Goal: Information Seeking & Learning: Learn about a topic

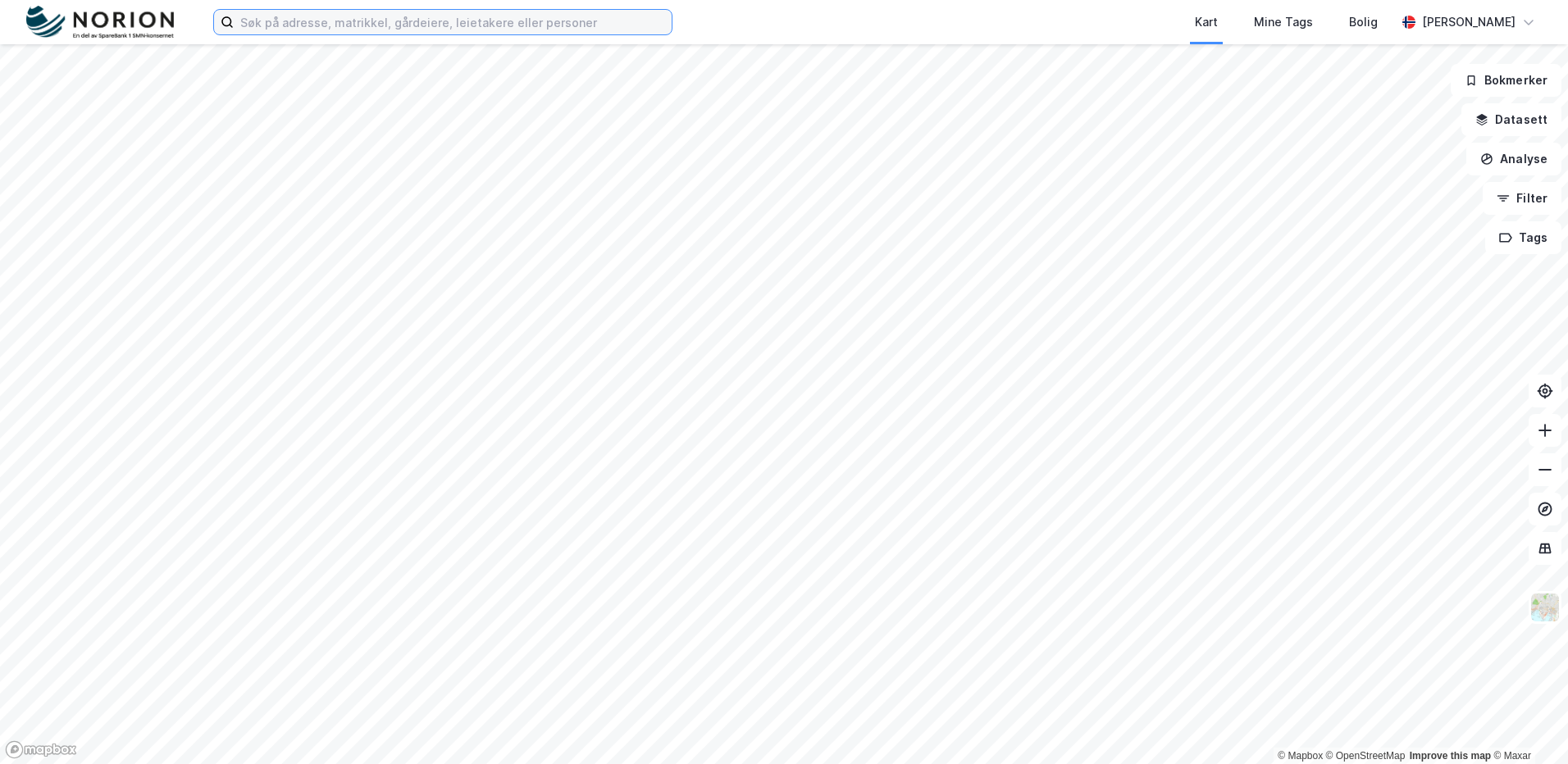
click at [280, 22] on input at bounding box center [453, 22] width 438 height 25
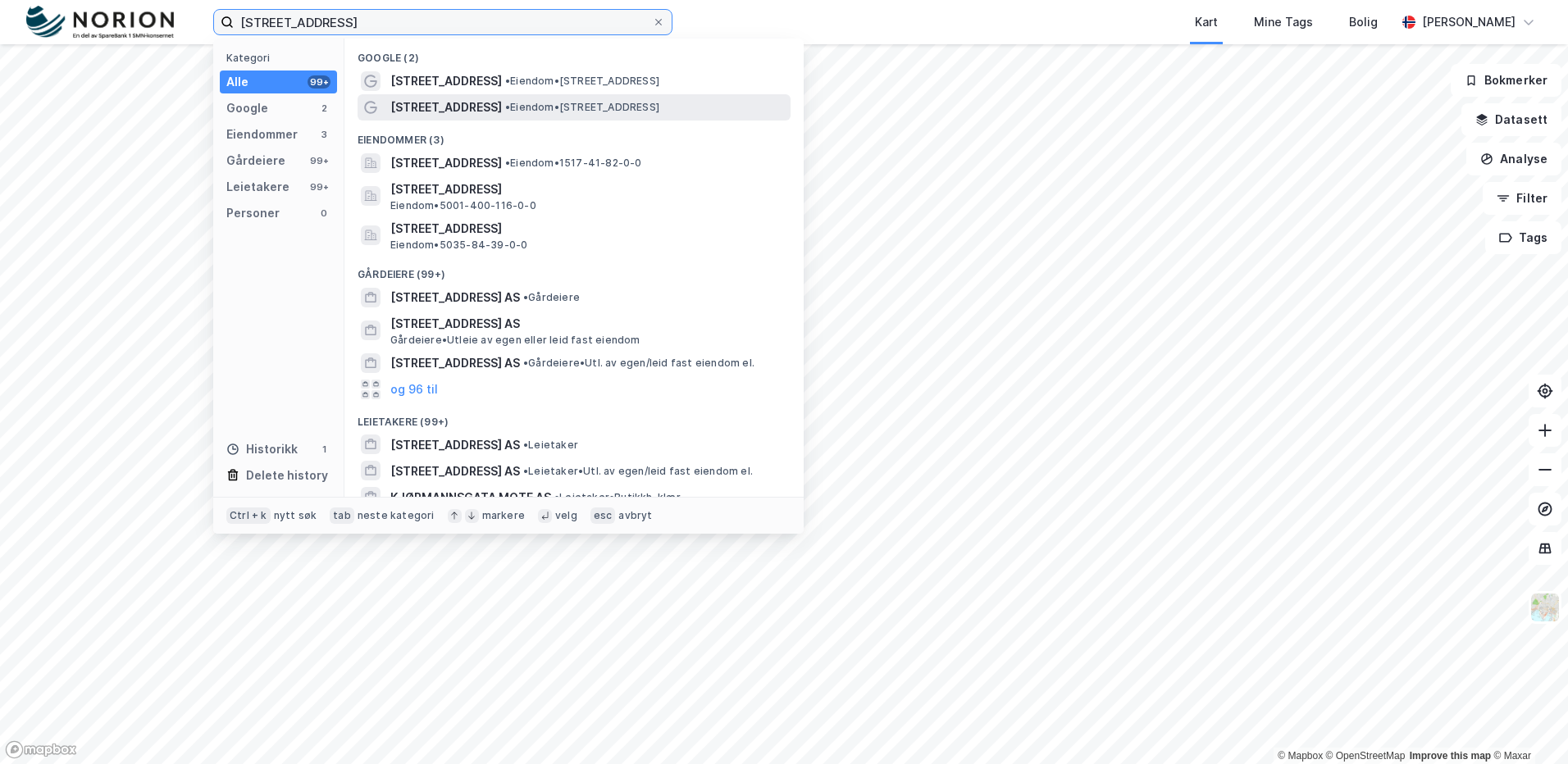
type input "[STREET_ADDRESS]"
click at [701, 114] on div "[STREET_ADDRESS] • Eiendom • [STREET_ADDRESS]" at bounding box center [589, 107] width 397 height 20
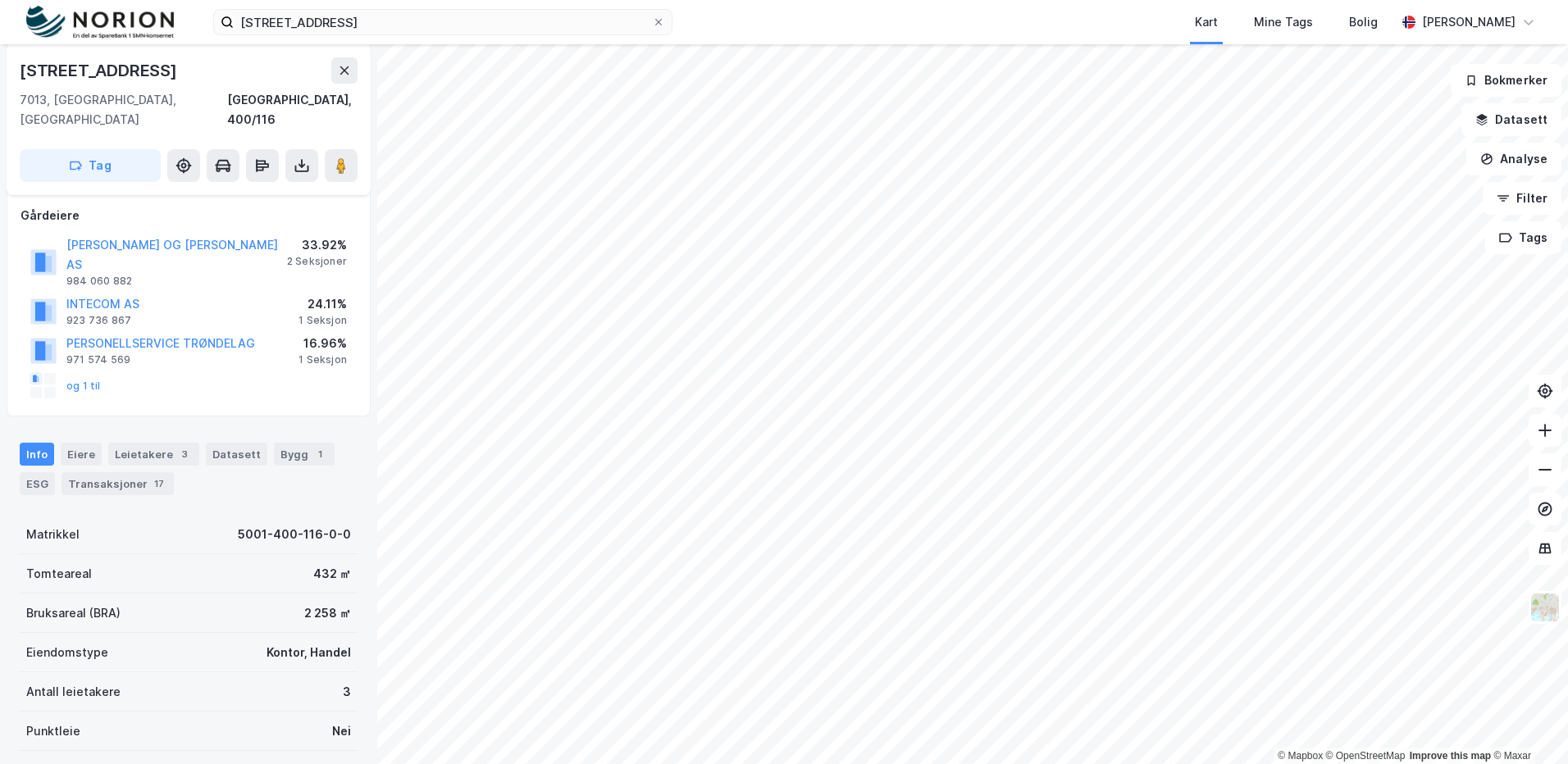
scroll to position [246, 0]
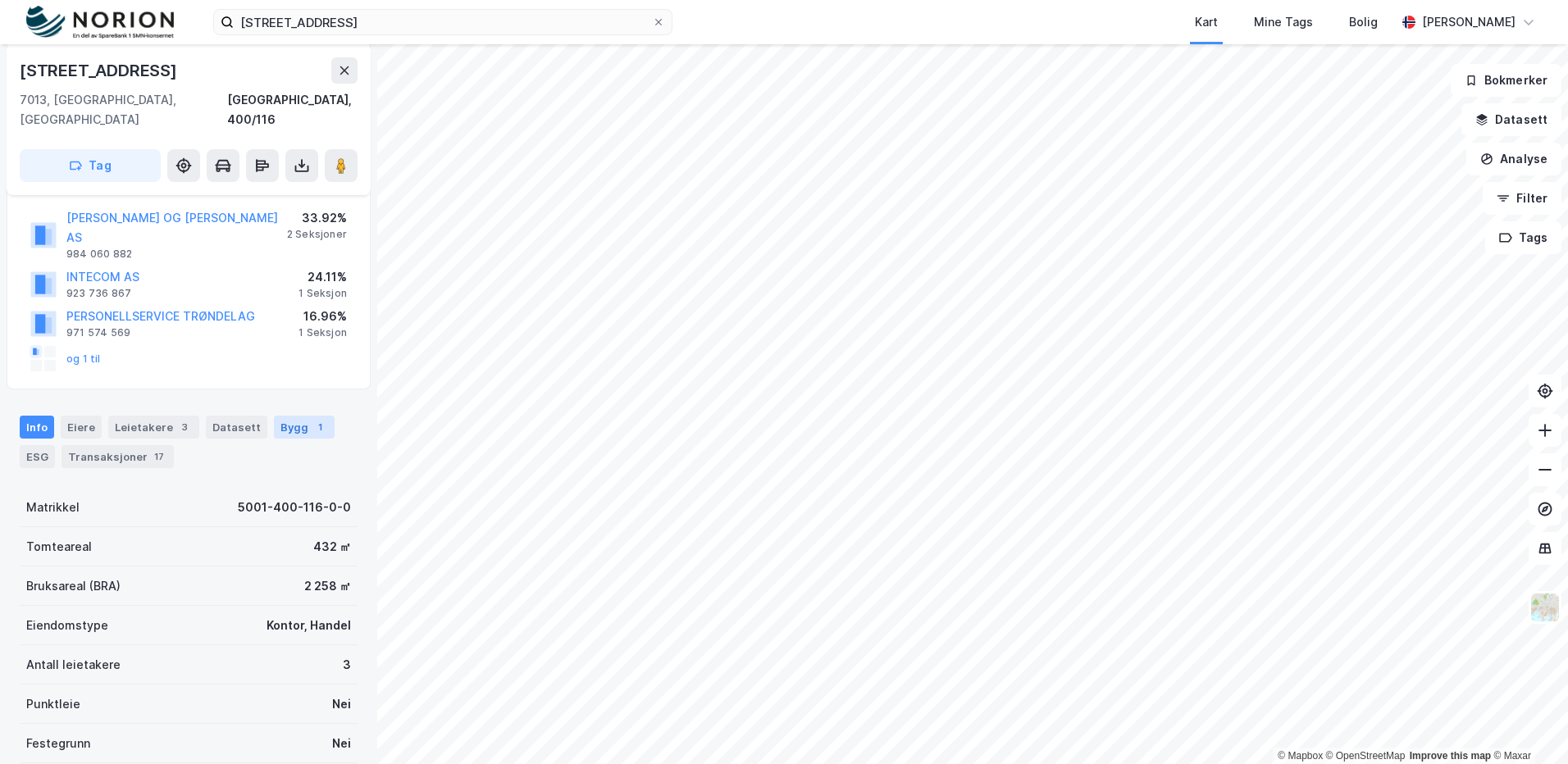
click at [290, 416] on div "Bygg 1" at bounding box center [304, 427] width 61 height 23
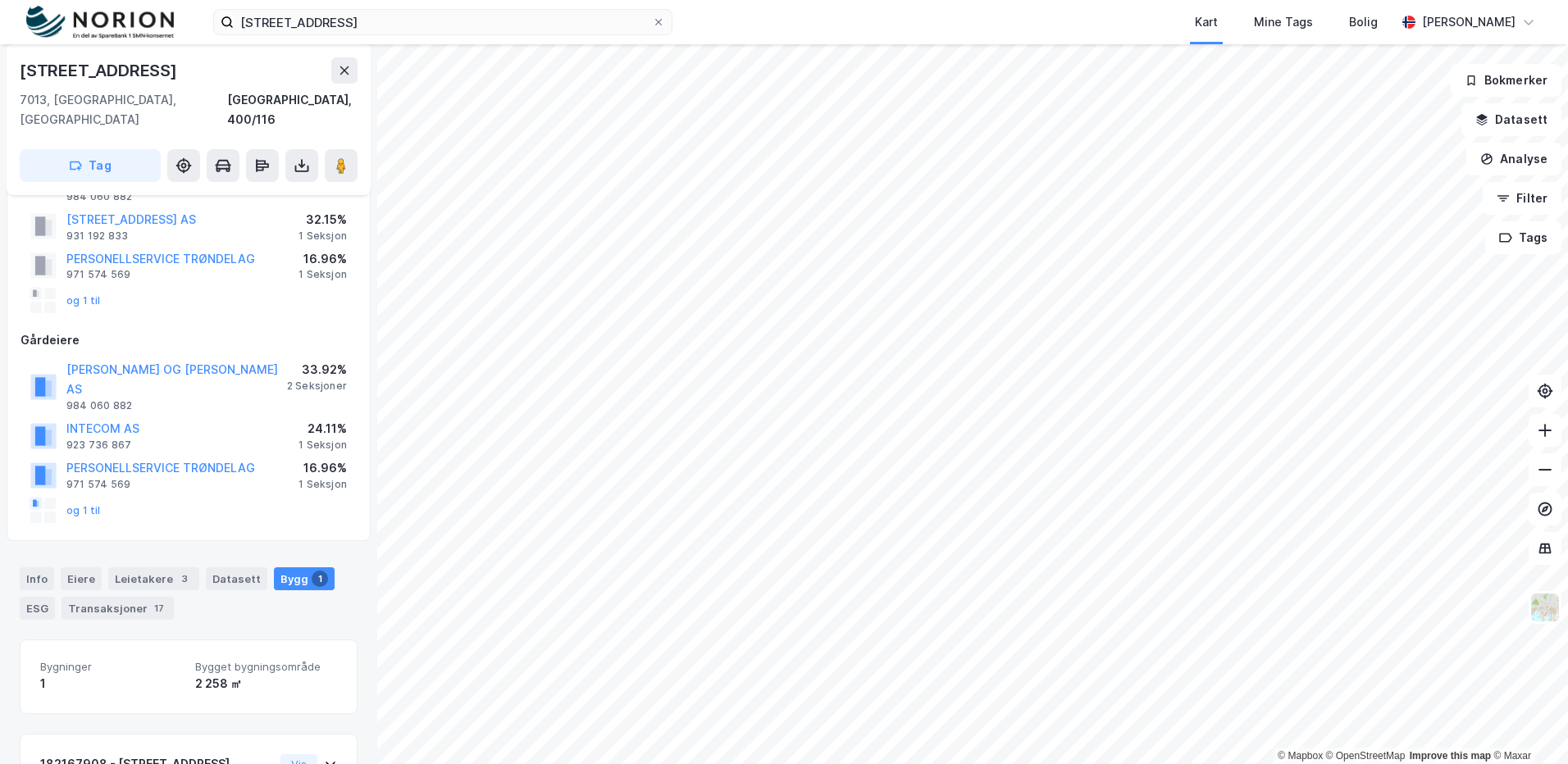
scroll to position [188, 0]
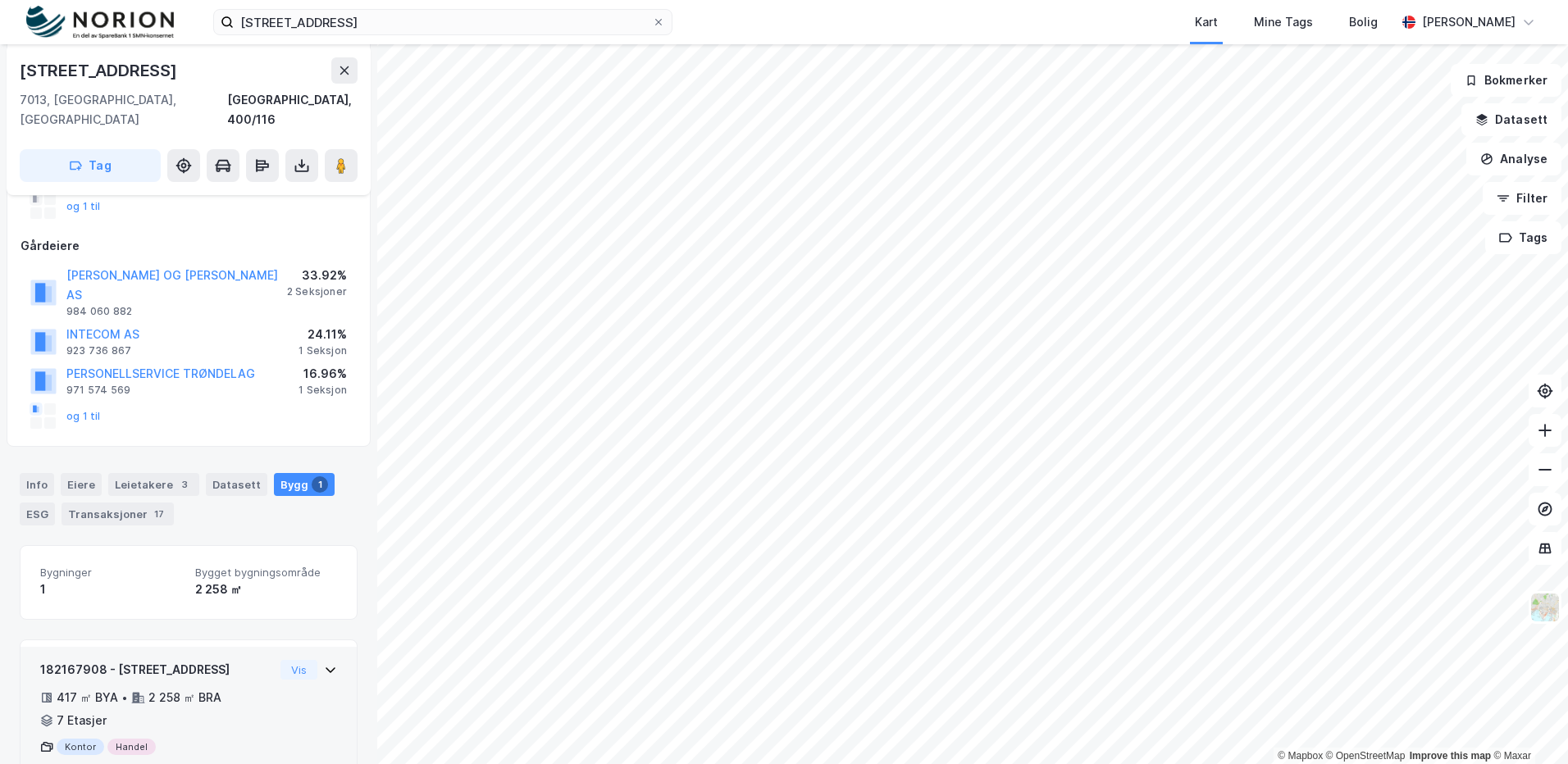
click at [208, 738] on div "Kontor Handel" at bounding box center [157, 746] width 234 height 16
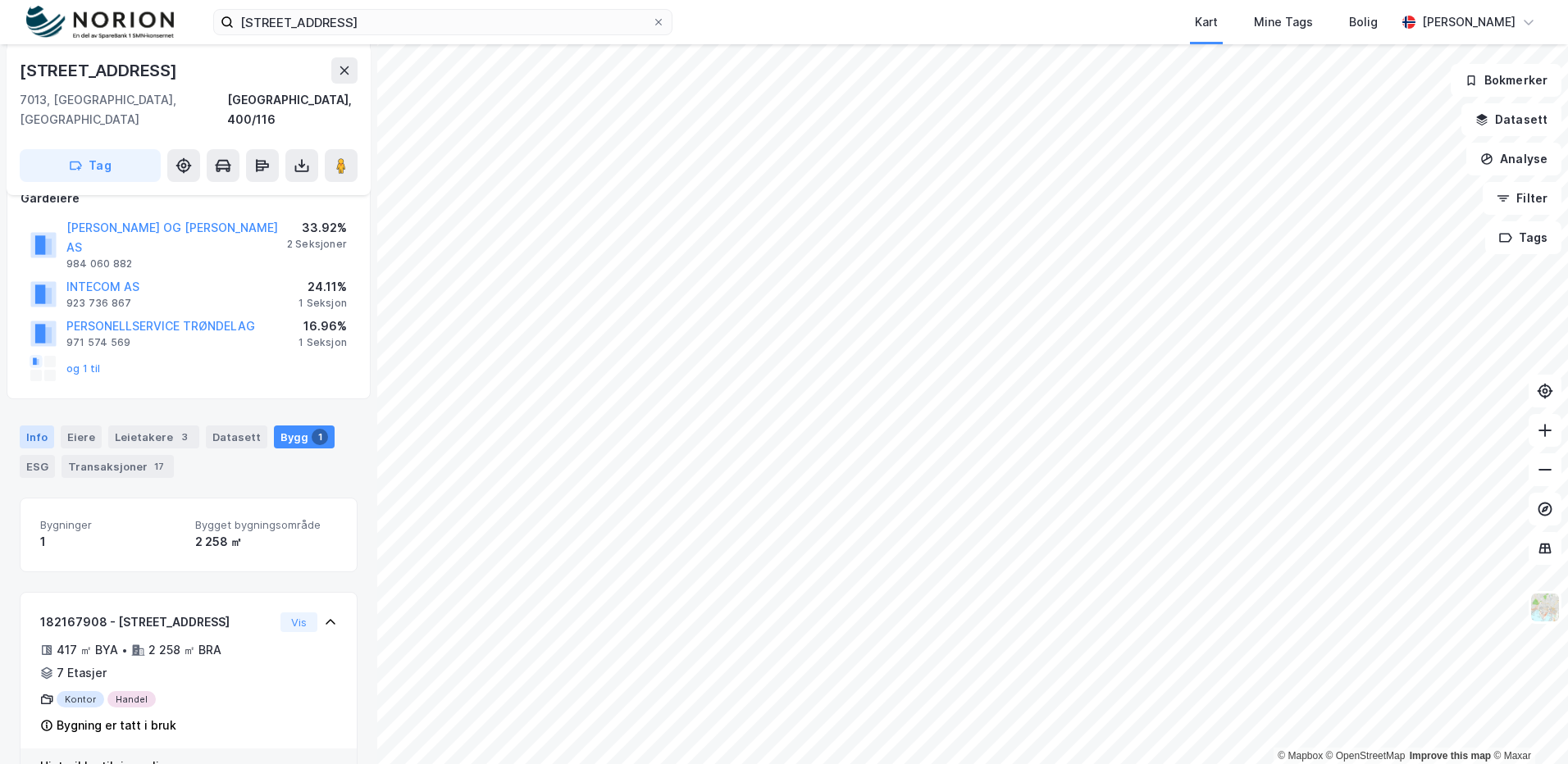
click at [43, 425] on div "Info" at bounding box center [37, 436] width 34 height 23
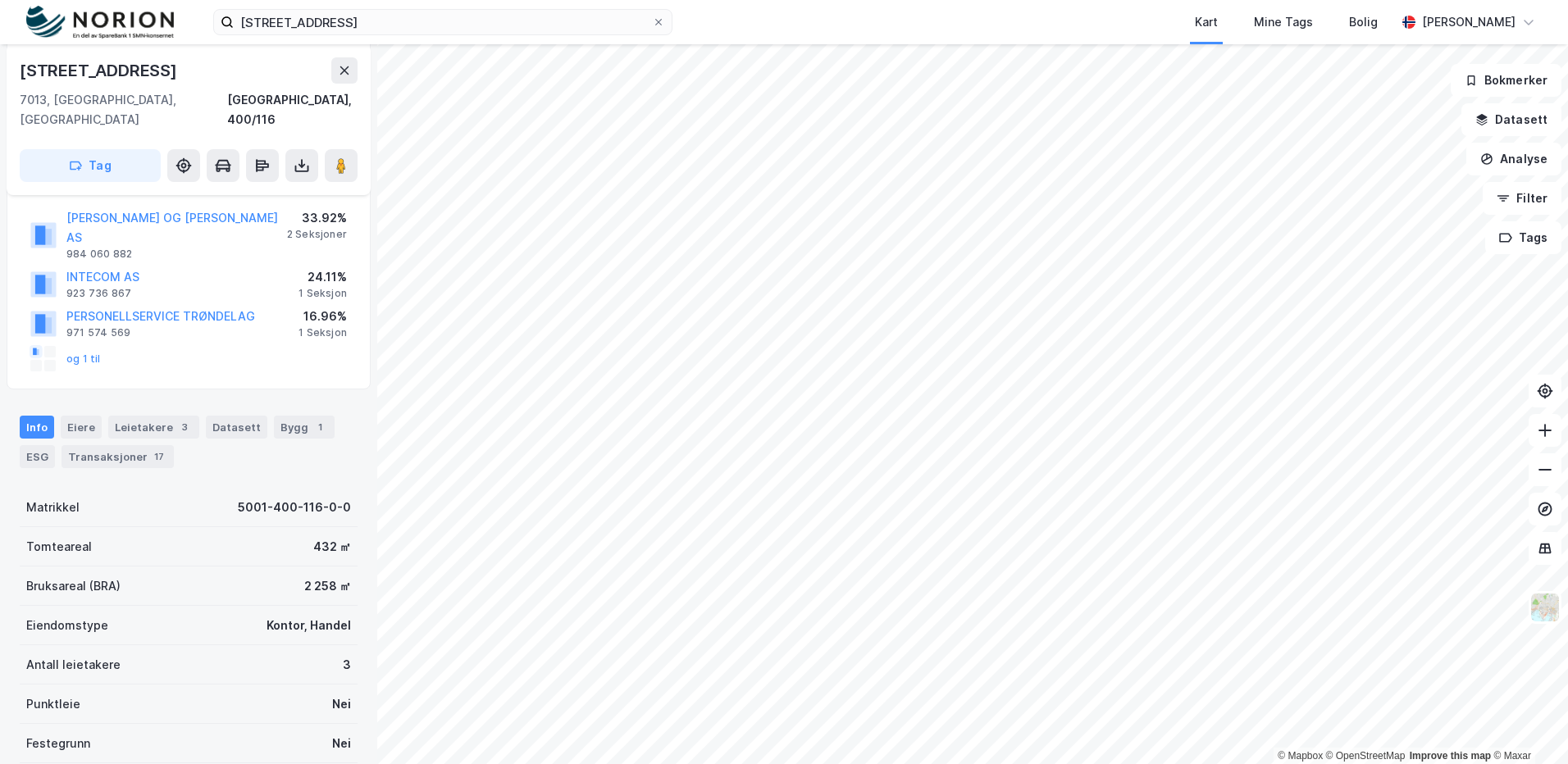
scroll to position [570, 0]
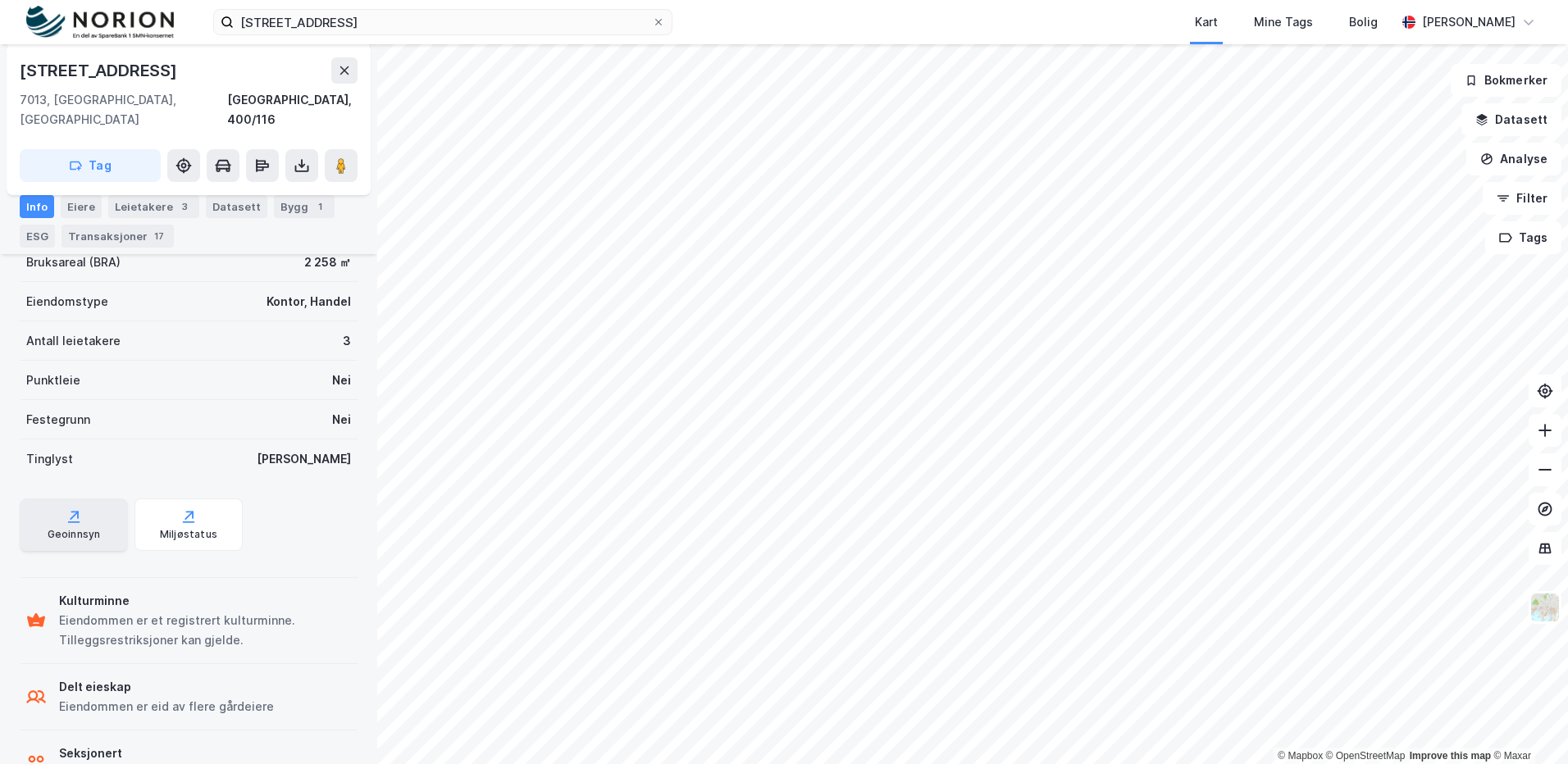
click at [69, 508] on icon at bounding box center [73, 516] width 16 height 16
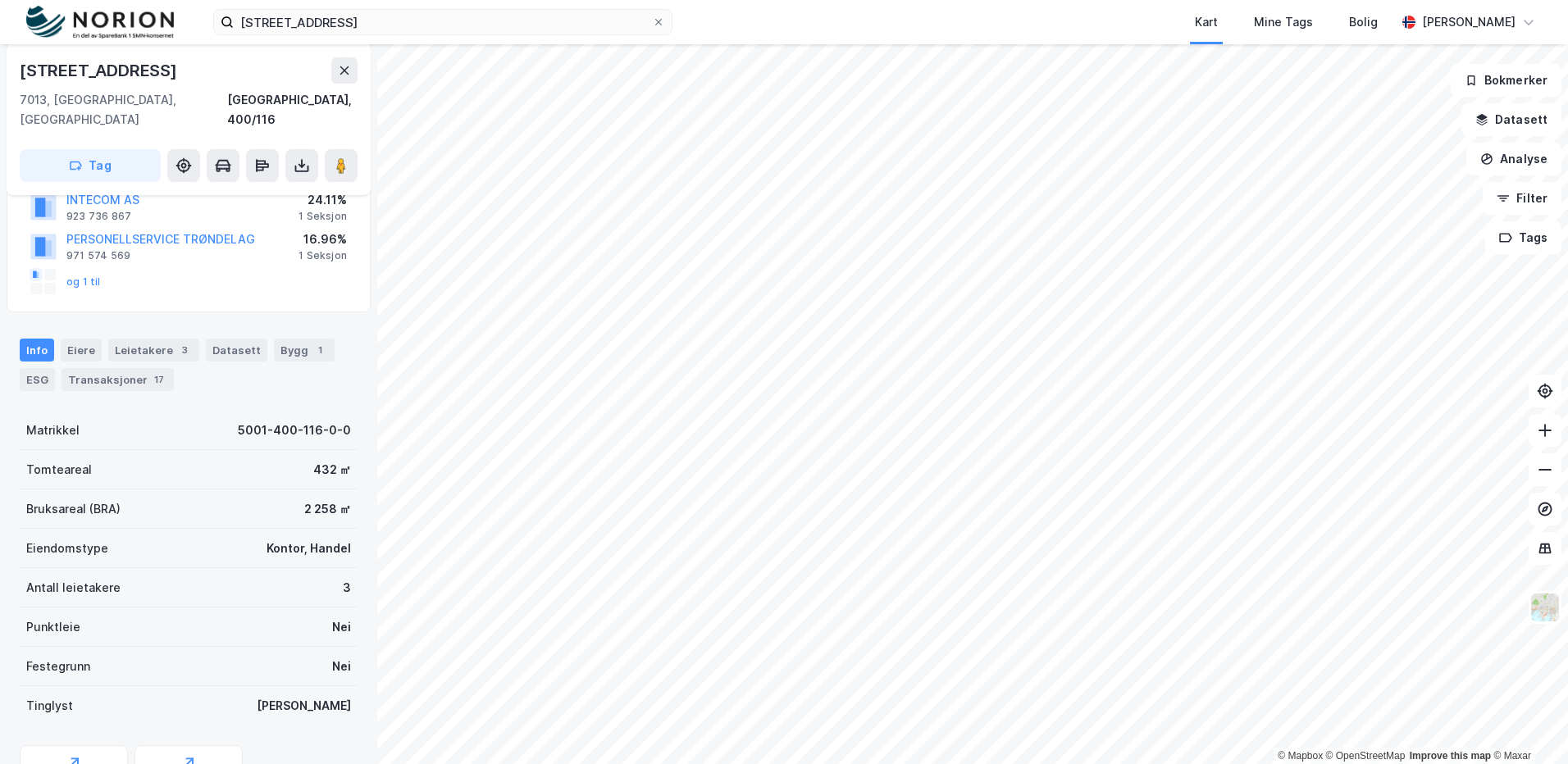
scroll to position [328, 0]
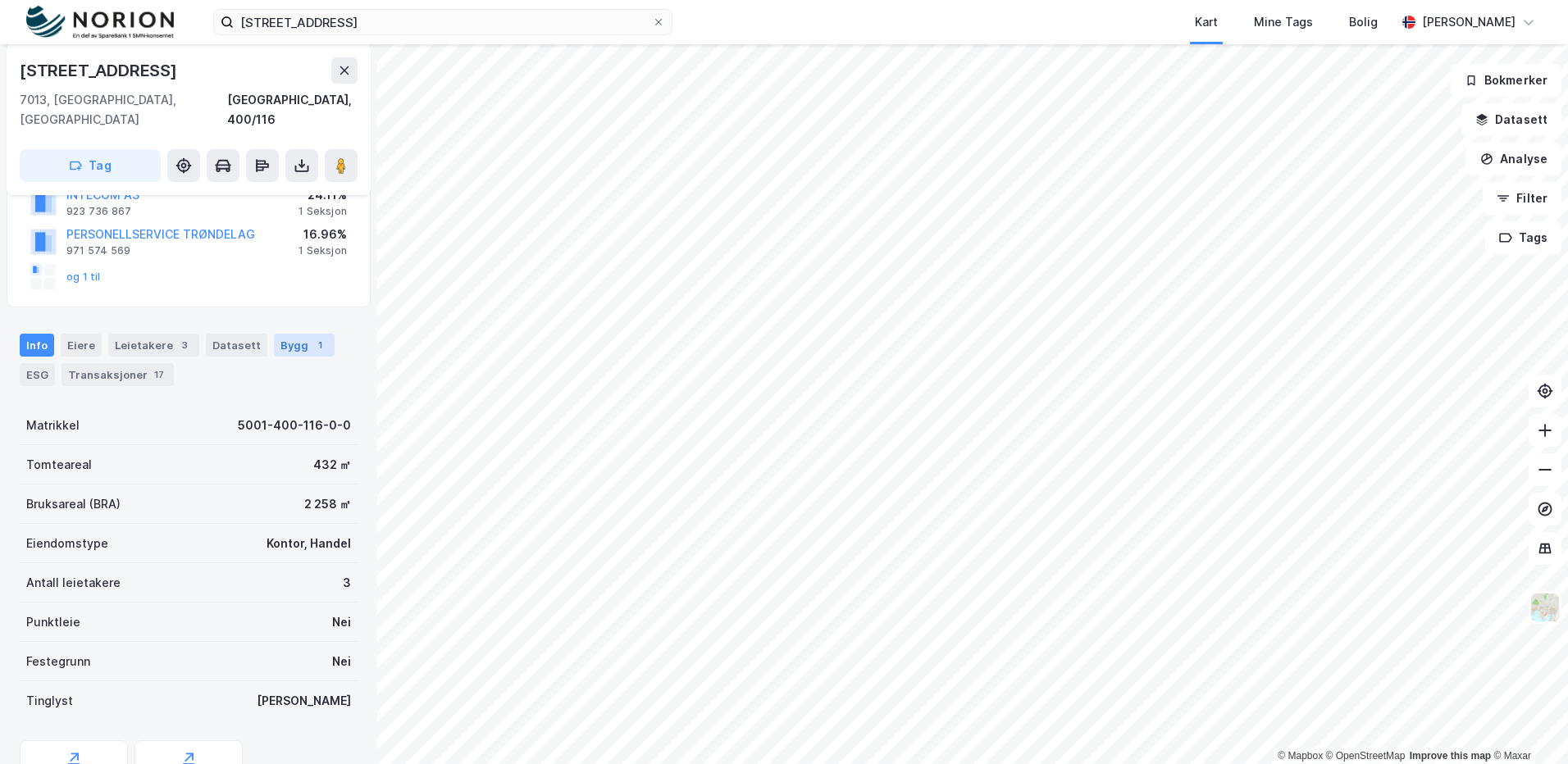
click at [287, 334] on div "Bygg 1" at bounding box center [304, 345] width 61 height 23
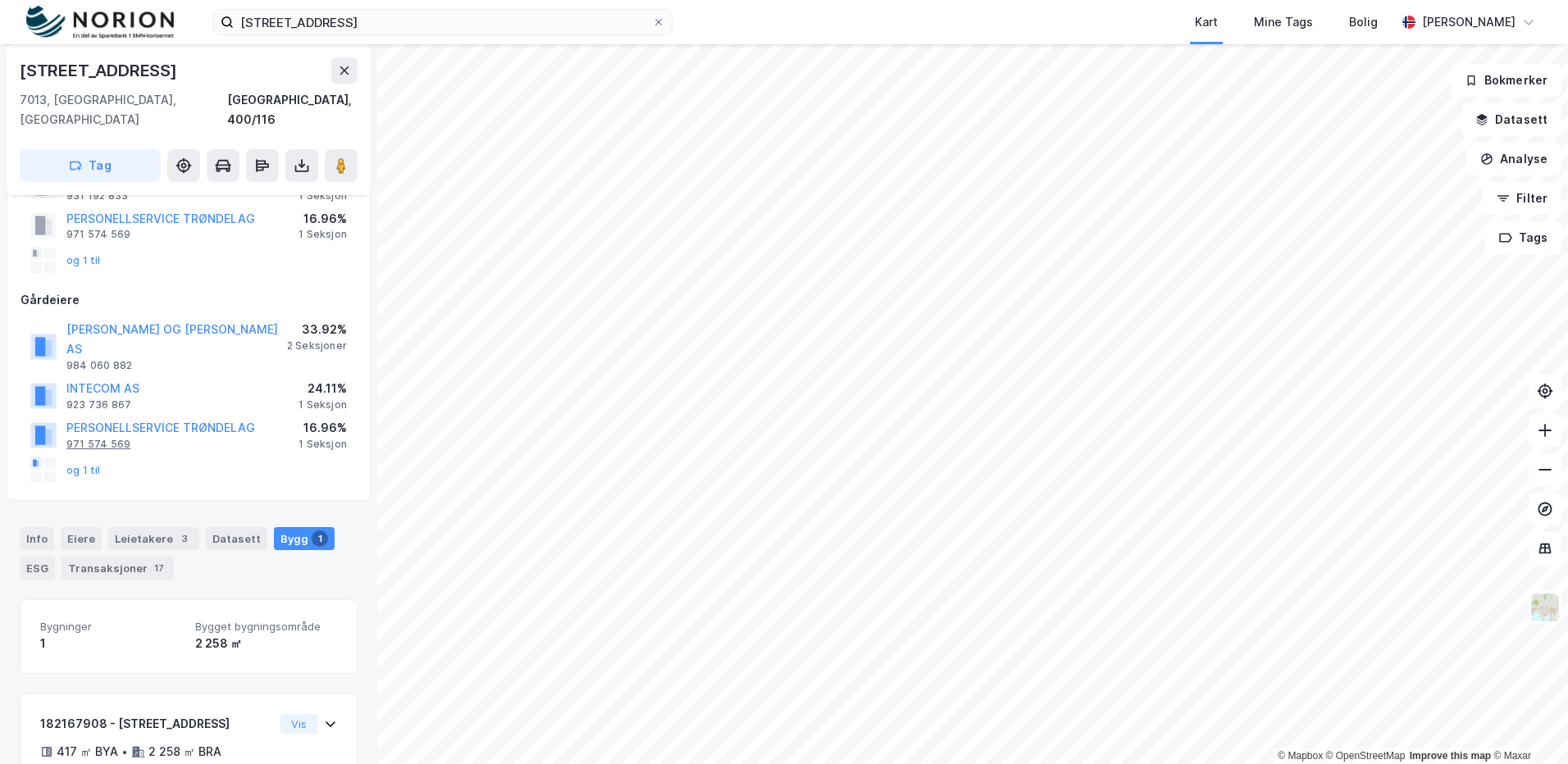
scroll to position [107, 0]
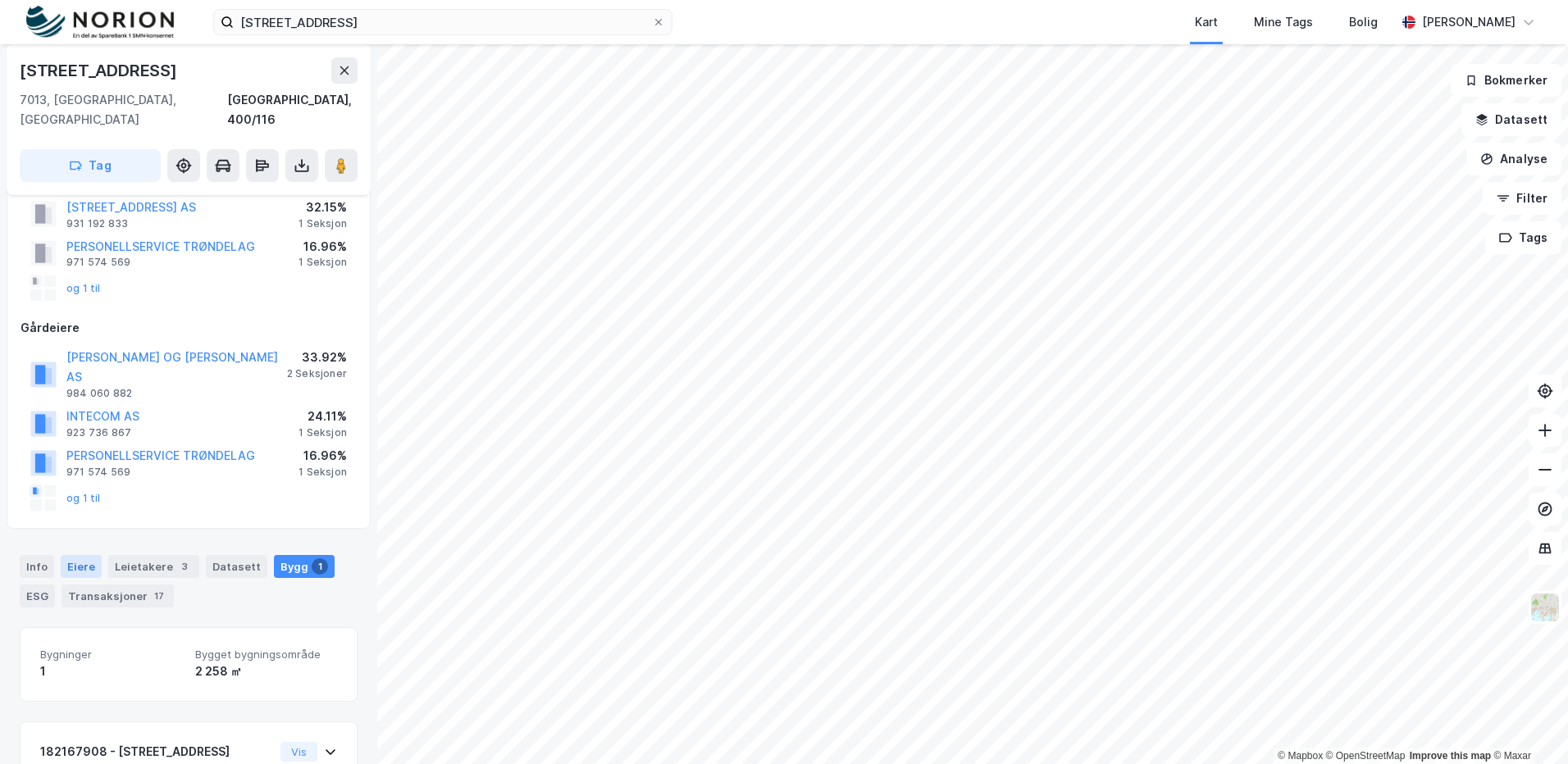
click at [80, 555] on div "Eiere" at bounding box center [82, 566] width 41 height 23
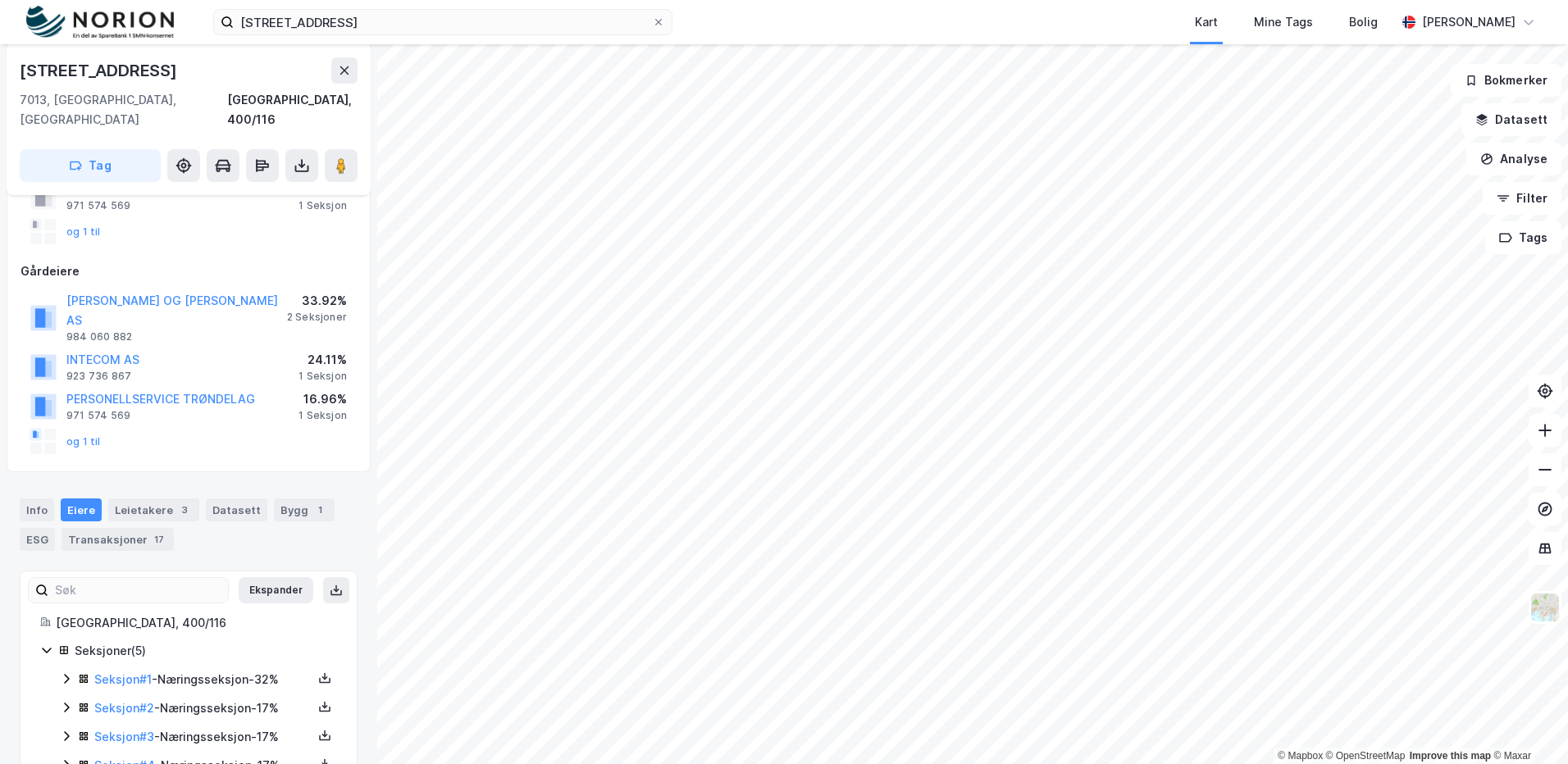
scroll to position [185, 0]
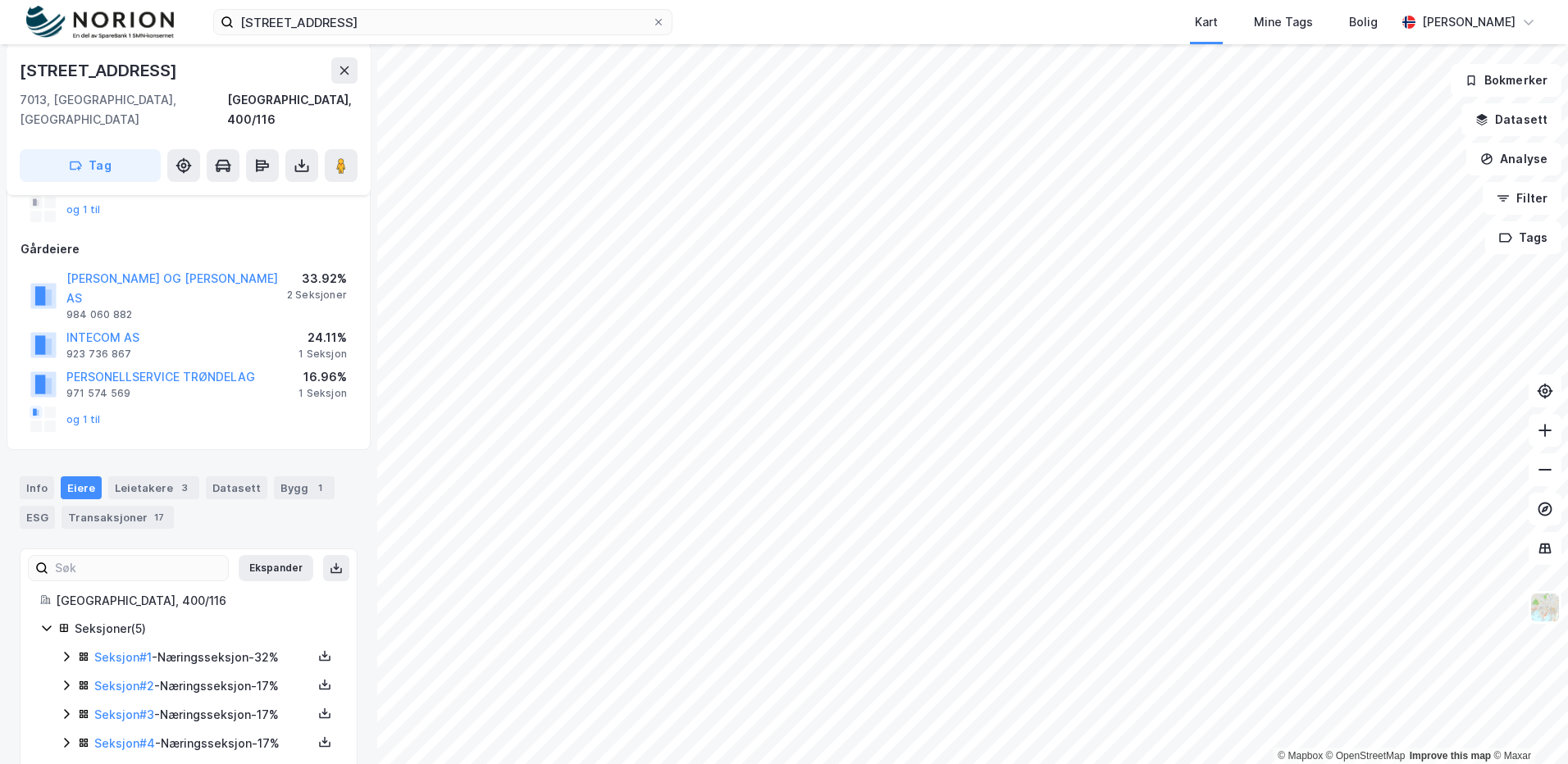
click at [64, 679] on icon at bounding box center [66, 685] width 13 height 13
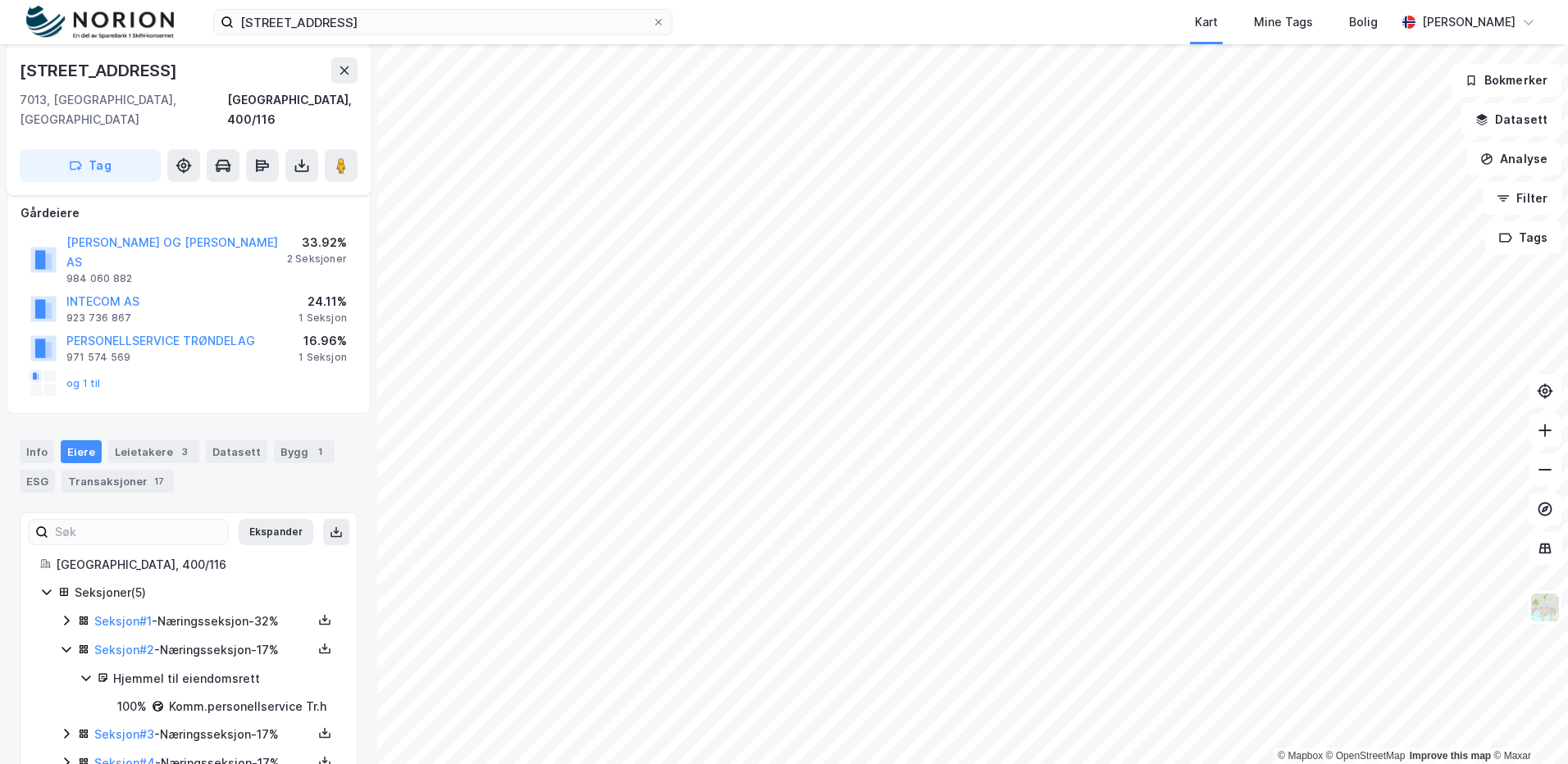
scroll to position [241, 0]
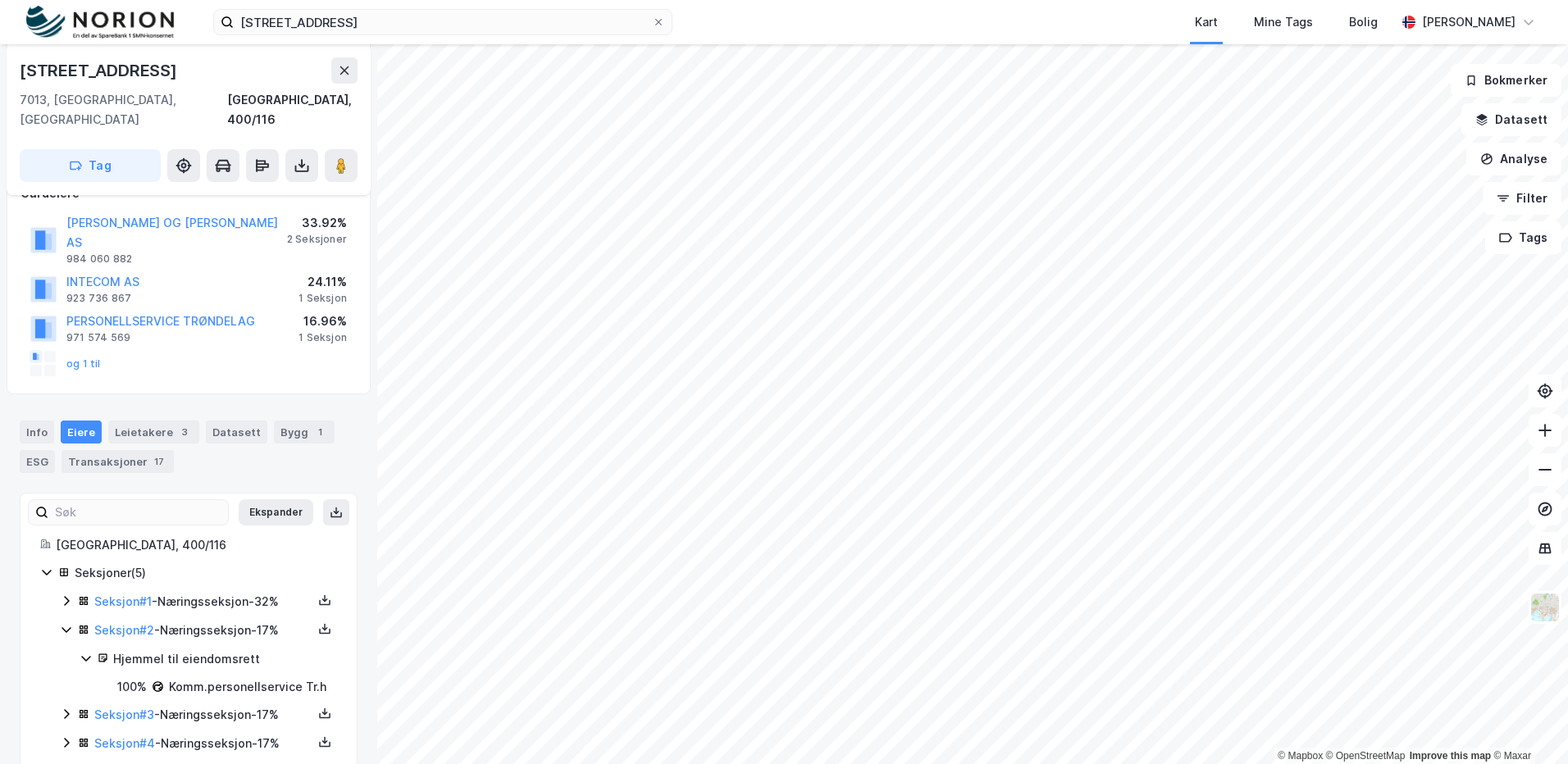
click at [69, 707] on icon at bounding box center [66, 713] width 13 height 13
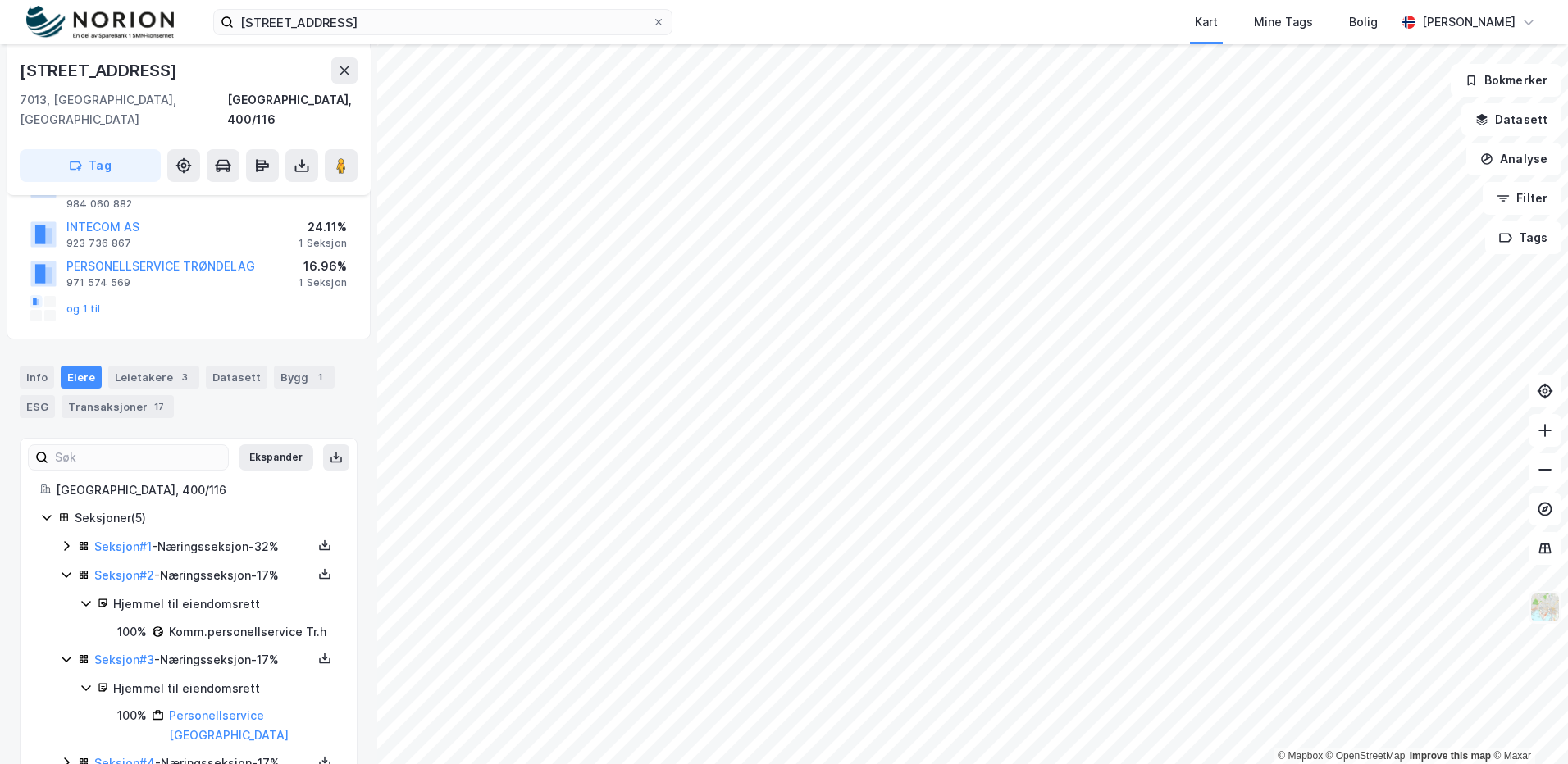
click at [1539, 606] on img at bounding box center [1545, 607] width 31 height 31
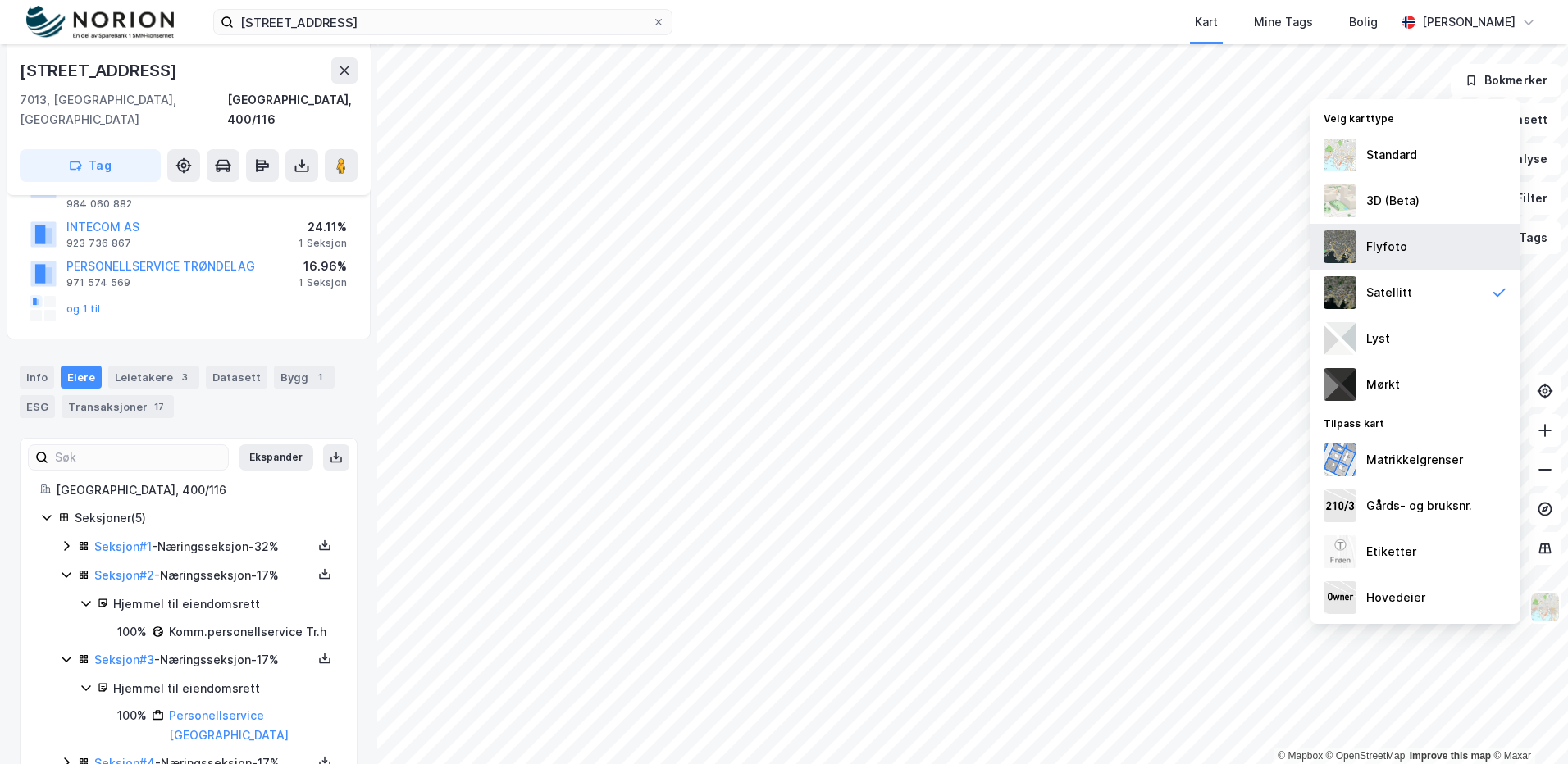
click at [1380, 241] on div "Flyfoto" at bounding box center [1386, 246] width 41 height 20
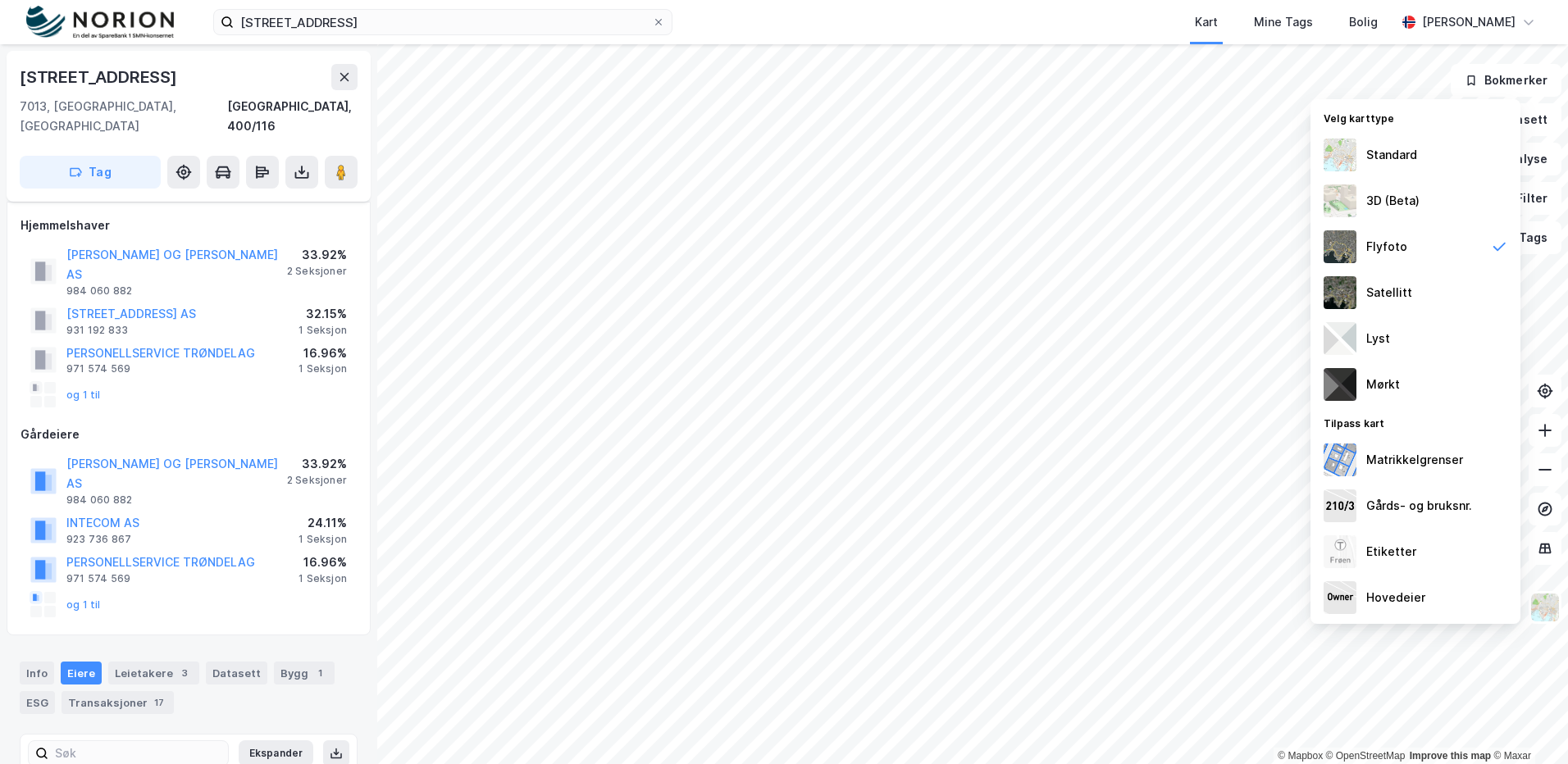
scroll to position [185, 0]
